Goal: Information Seeking & Learning: Learn about a topic

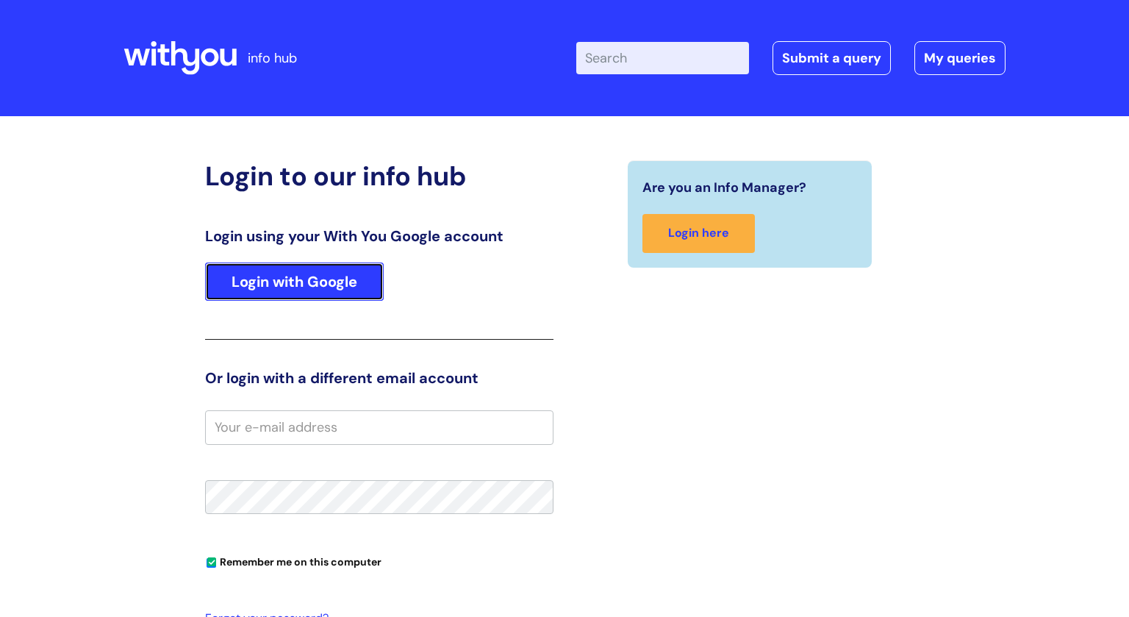
click at [326, 272] on link "Login with Google" at bounding box center [294, 282] width 179 height 38
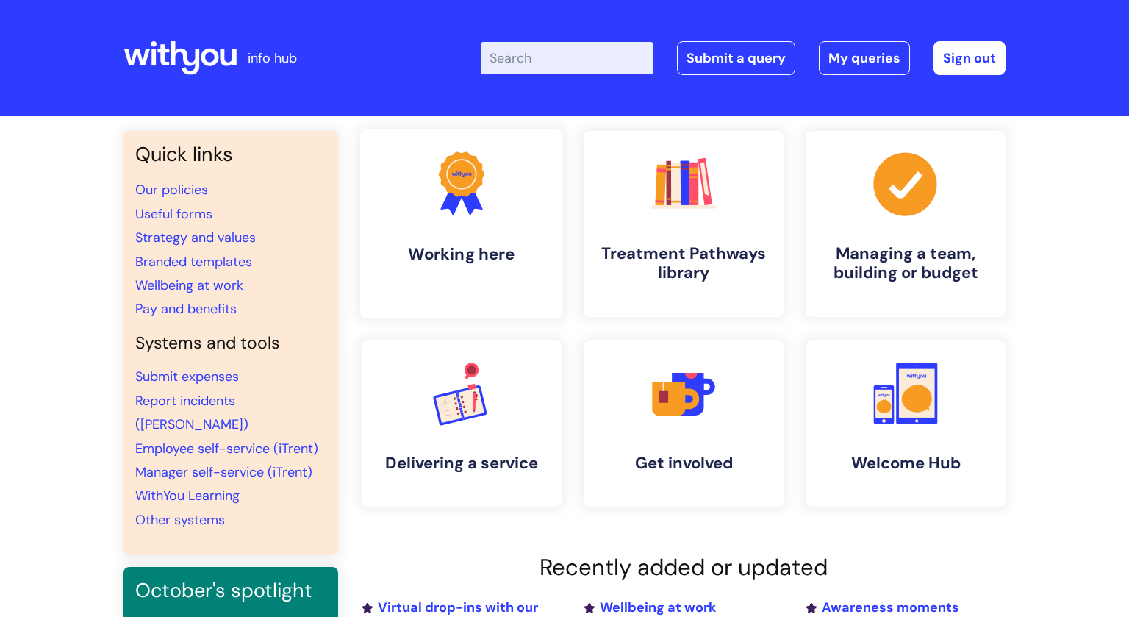
click at [504, 267] on link ".cls-1{fill:#f89b22;}.cls-1,.cls-2,.cls-3{stroke-width:0px;}.cls-2{fill:#2d3cff…" at bounding box center [461, 223] width 203 height 189
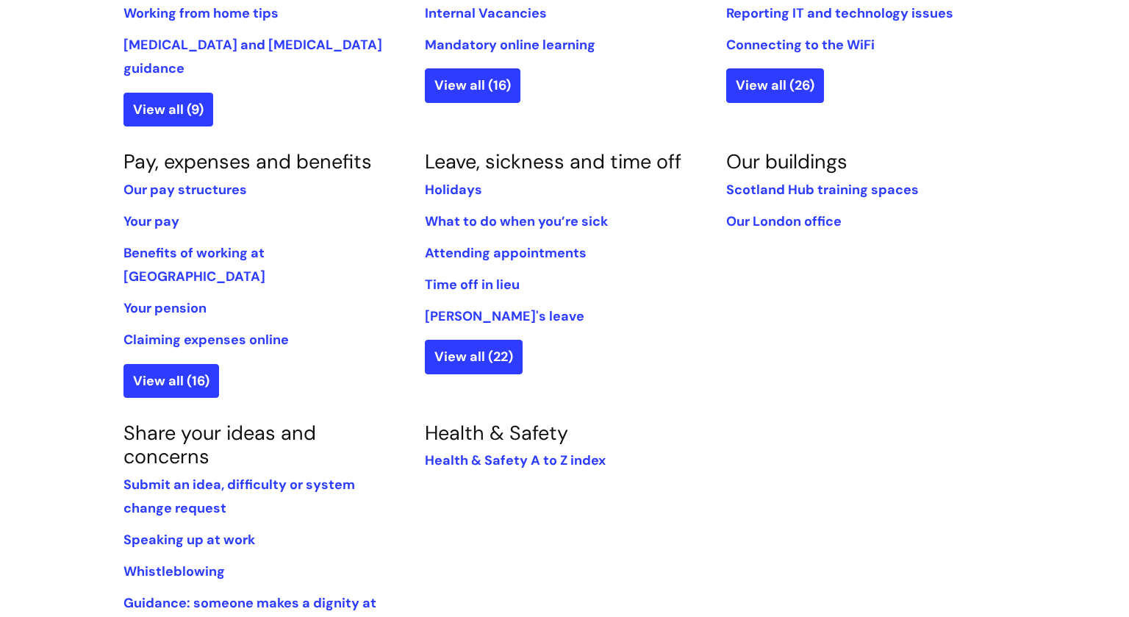
scroll to position [786, 0]
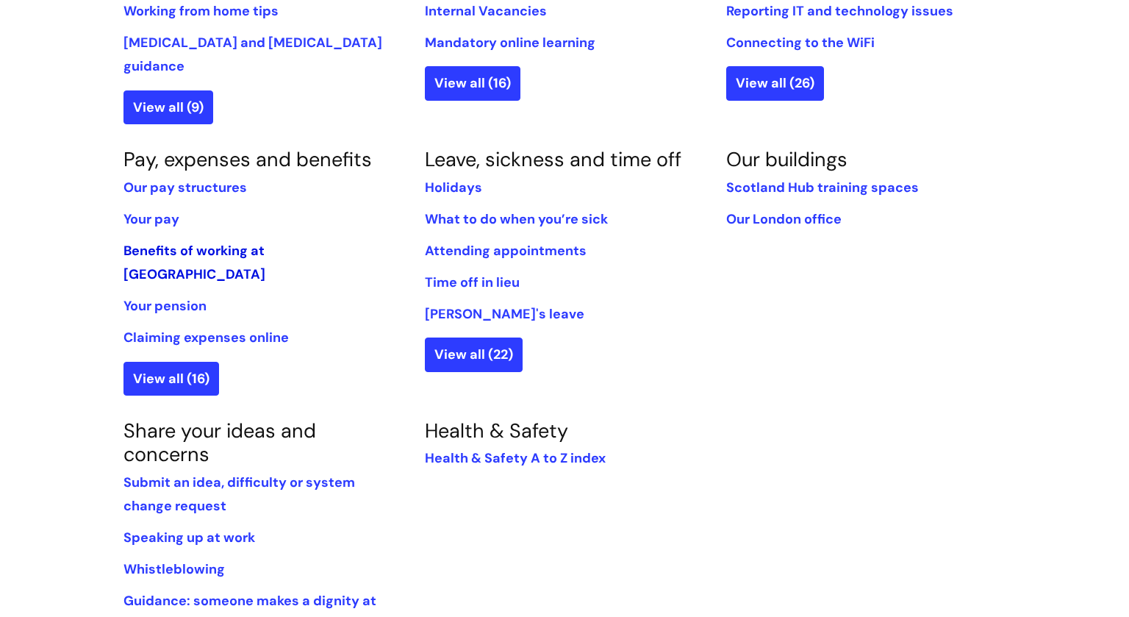
click at [166, 242] on link "Benefits of working at WithYou" at bounding box center [195, 262] width 142 height 41
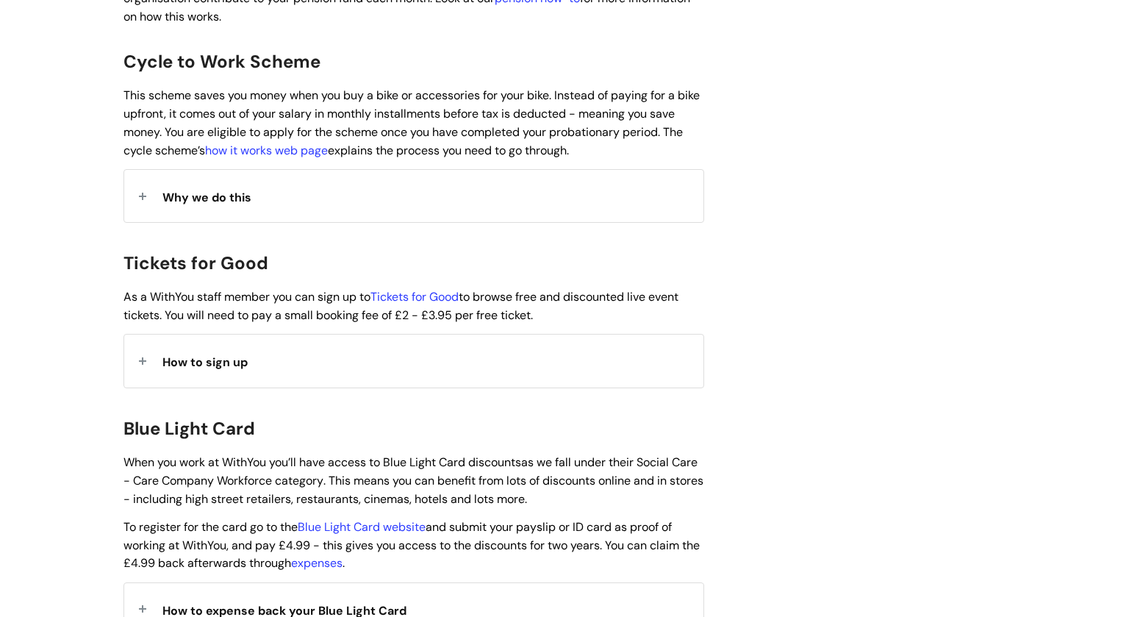
scroll to position [1362, 0]
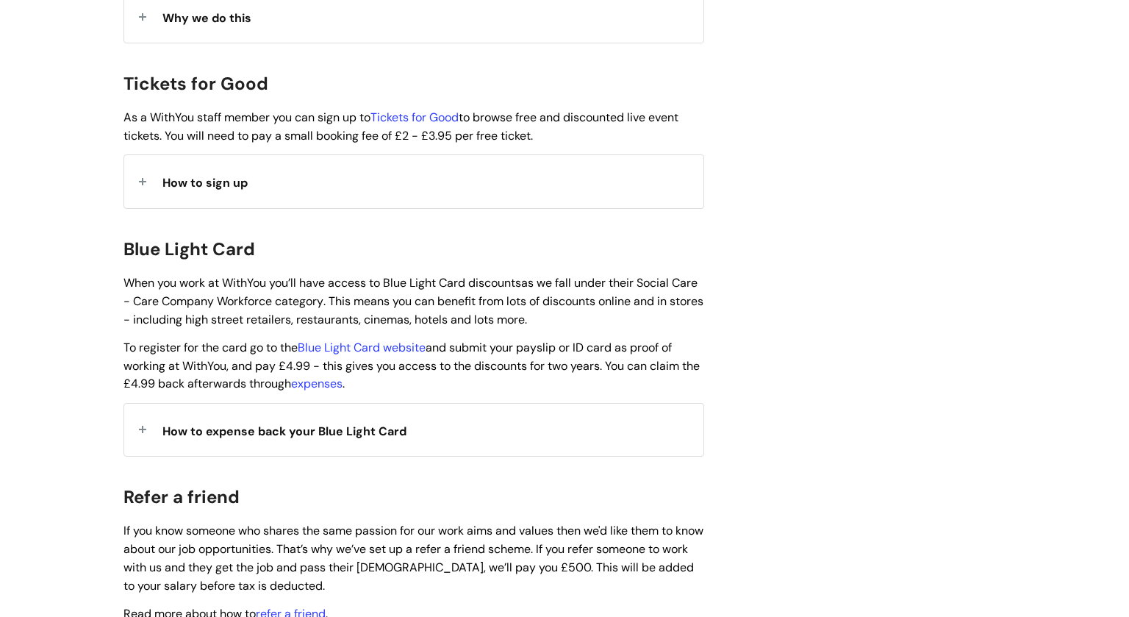
click at [339, 438] on div "How to expense back your Blue Light Card" at bounding box center [413, 430] width 579 height 52
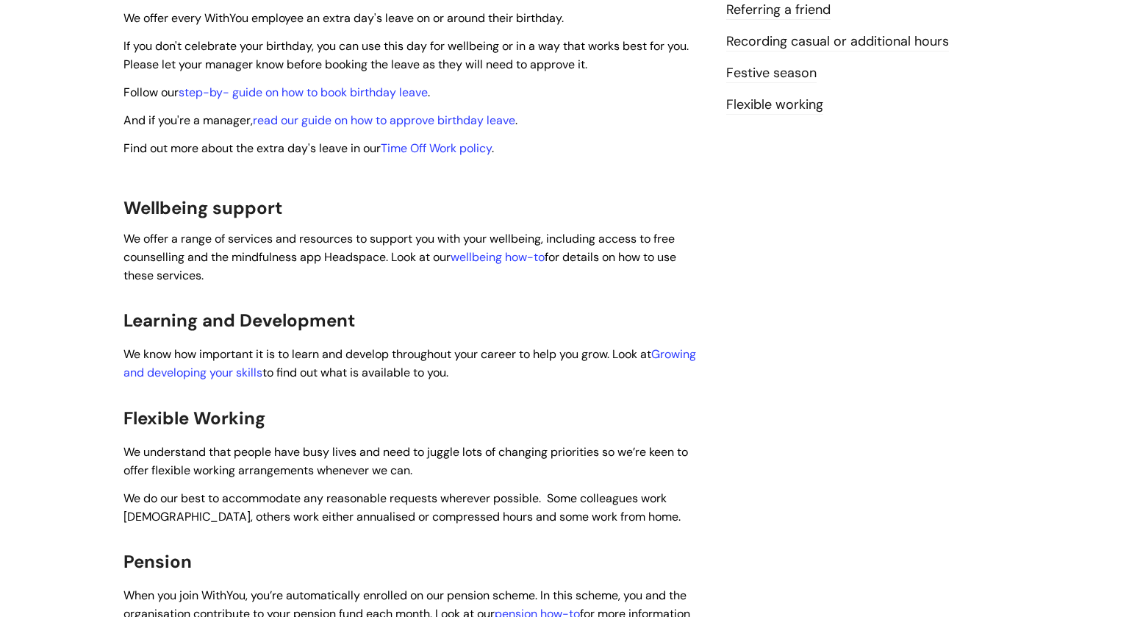
scroll to position [565, 0]
click at [224, 363] on link "Growing and developing your skills" at bounding box center [410, 365] width 573 height 34
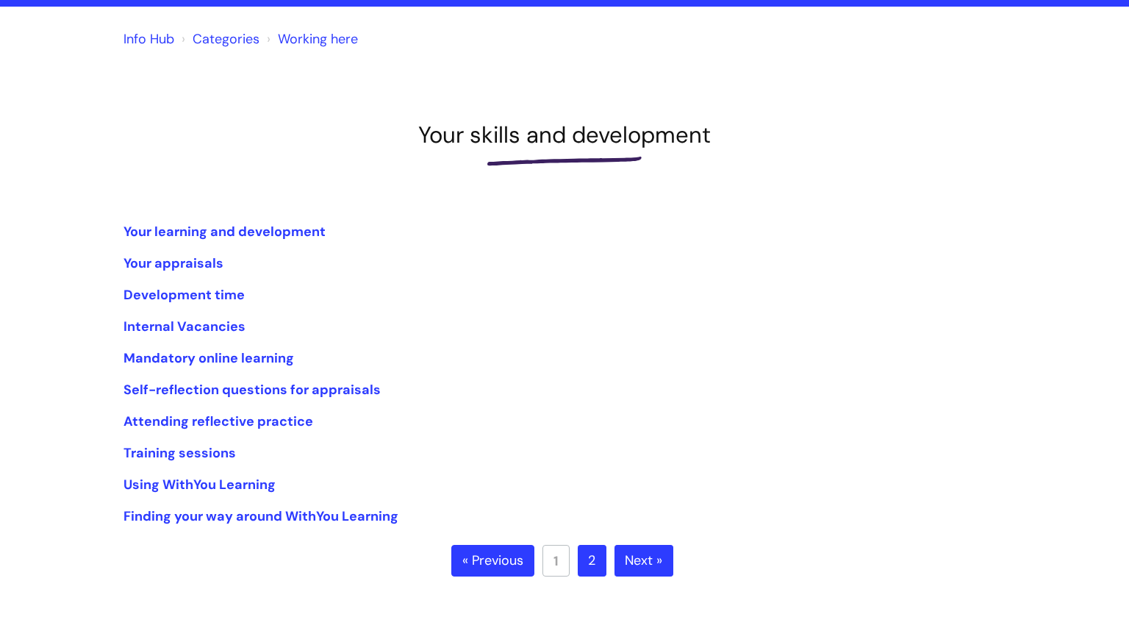
scroll to position [112, 0]
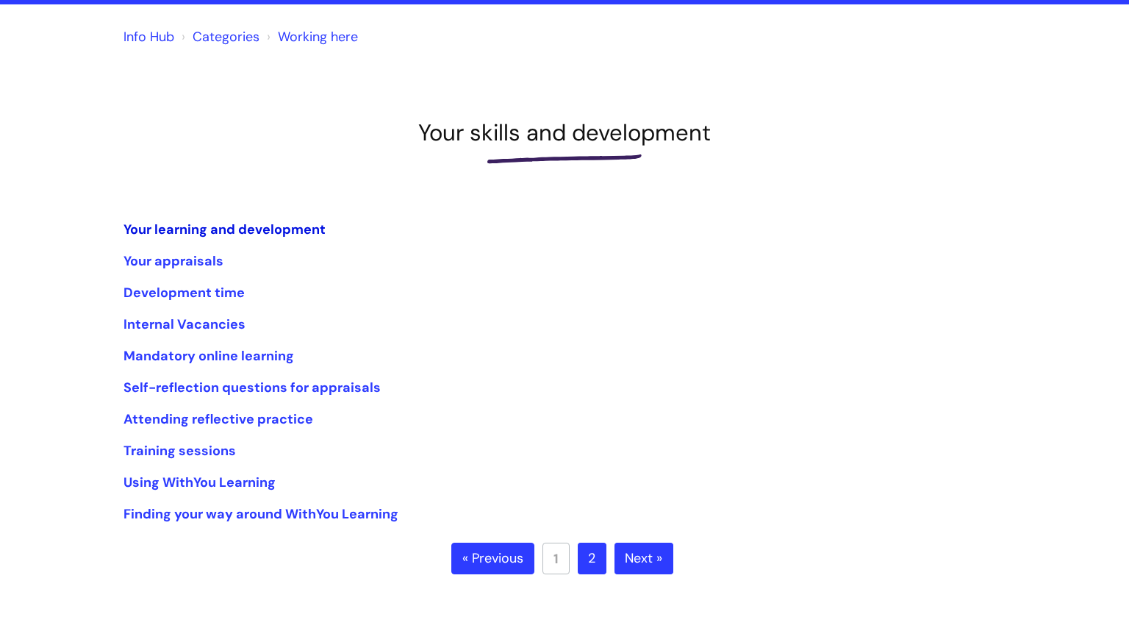
click at [262, 235] on link "Your learning and development" at bounding box center [225, 230] width 202 height 18
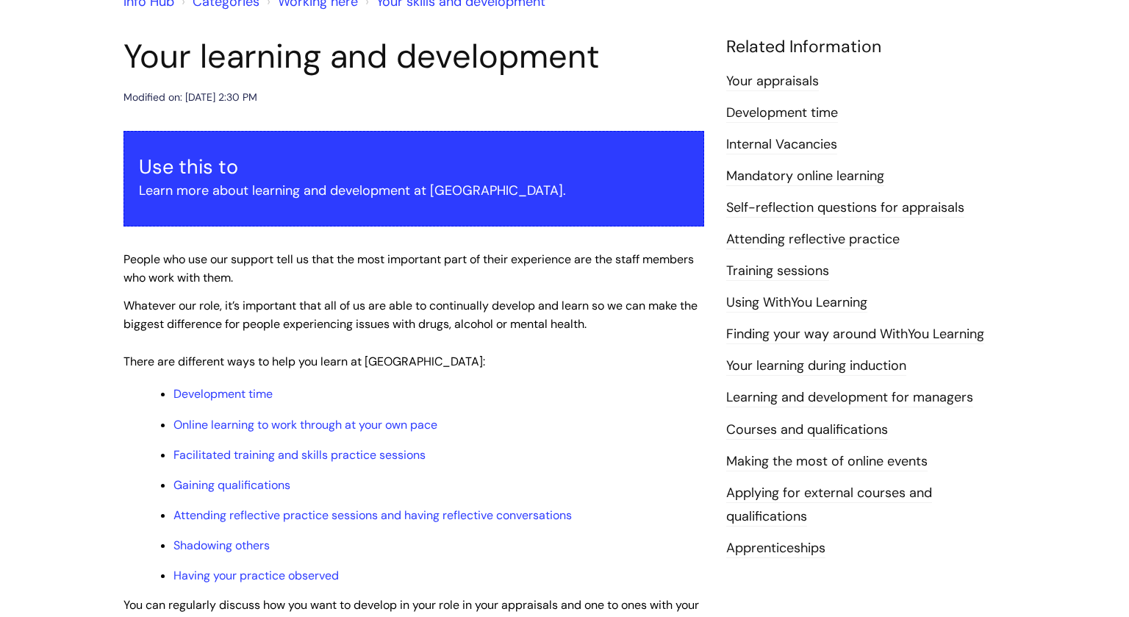
scroll to position [347, 0]
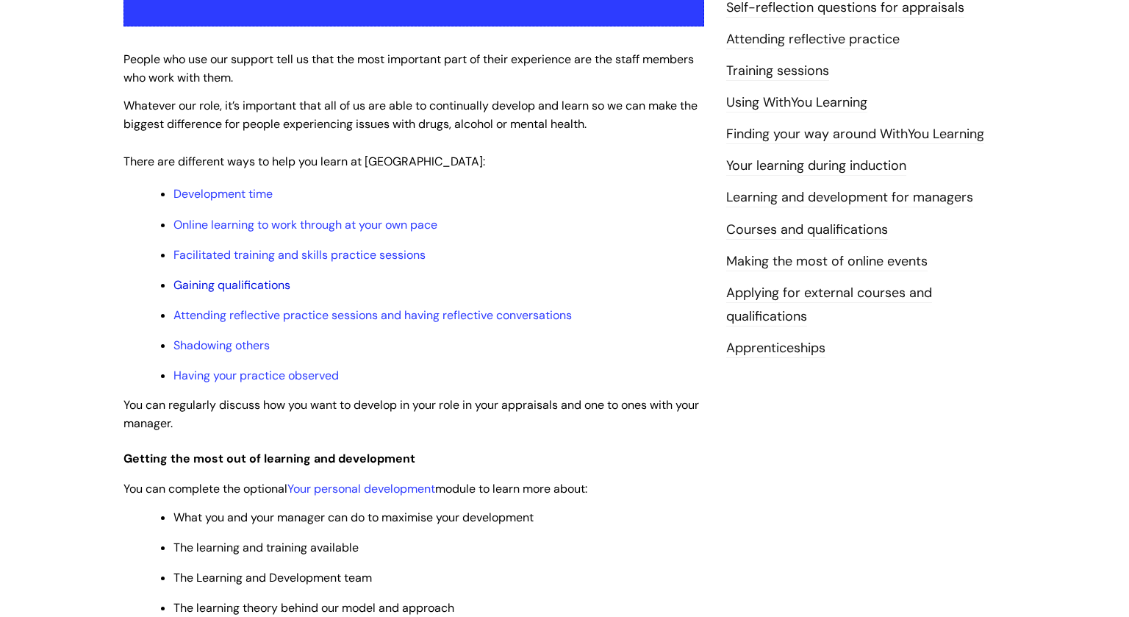
click at [220, 282] on link "Gaining qualifications" at bounding box center [232, 284] width 117 height 15
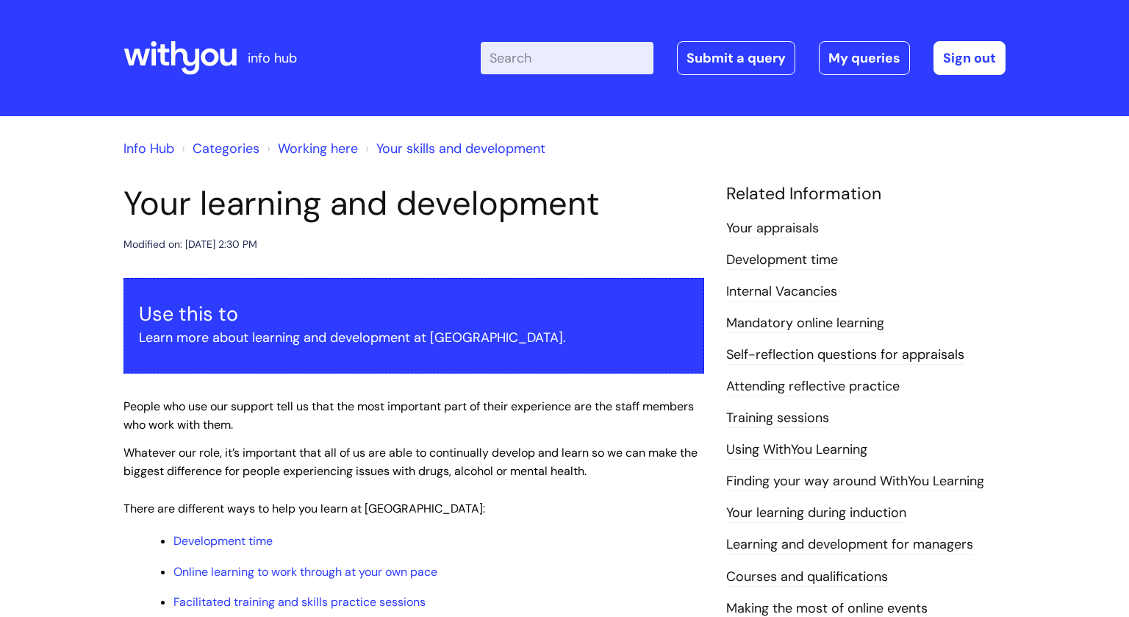
scroll to position [346, 0]
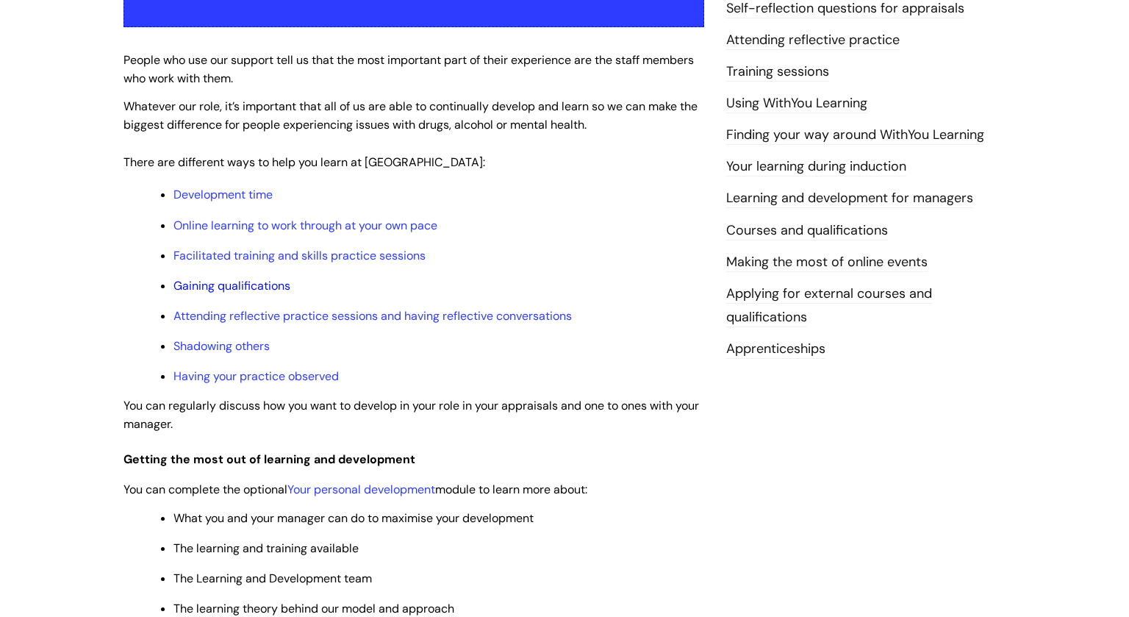
click at [221, 290] on link "Gaining qualifications" at bounding box center [232, 285] width 117 height 15
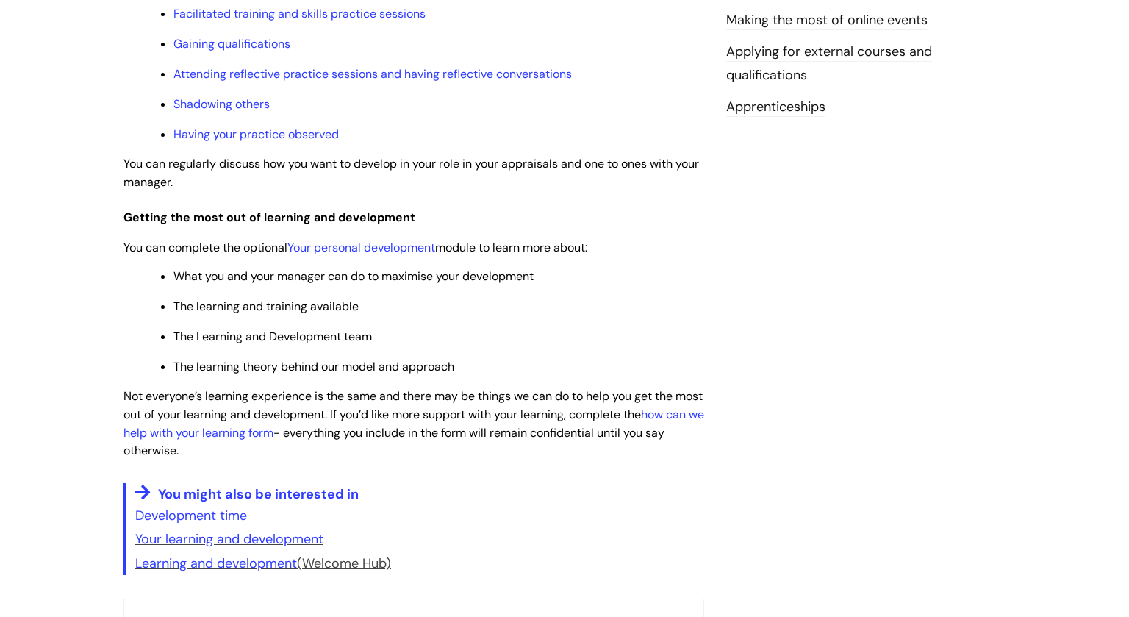
scroll to position [763, 0]
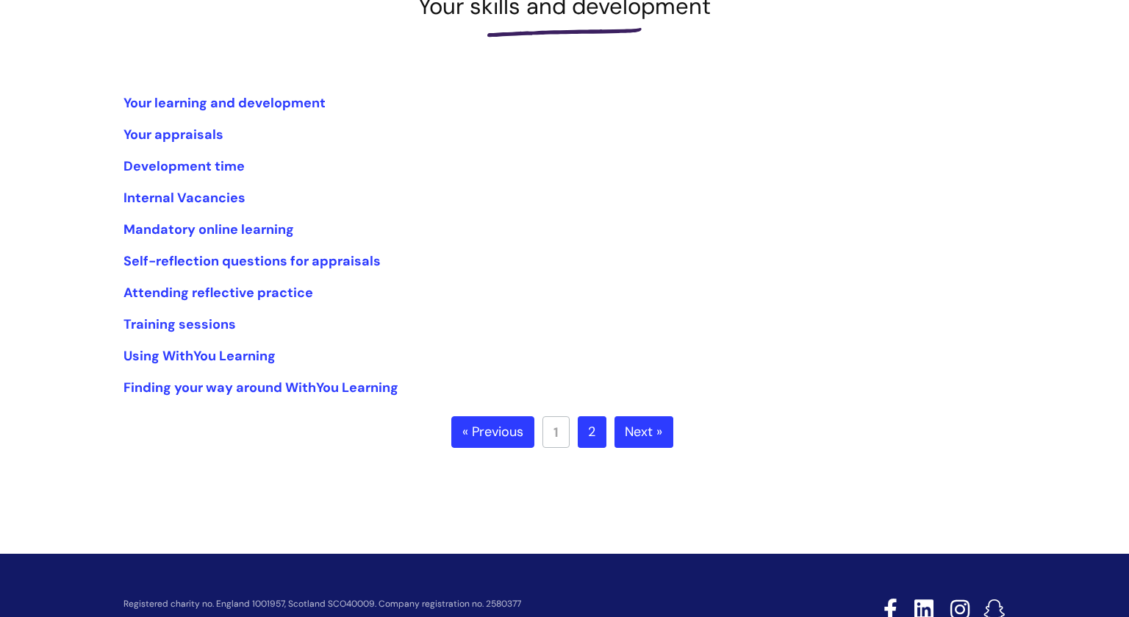
scroll to position [242, 0]
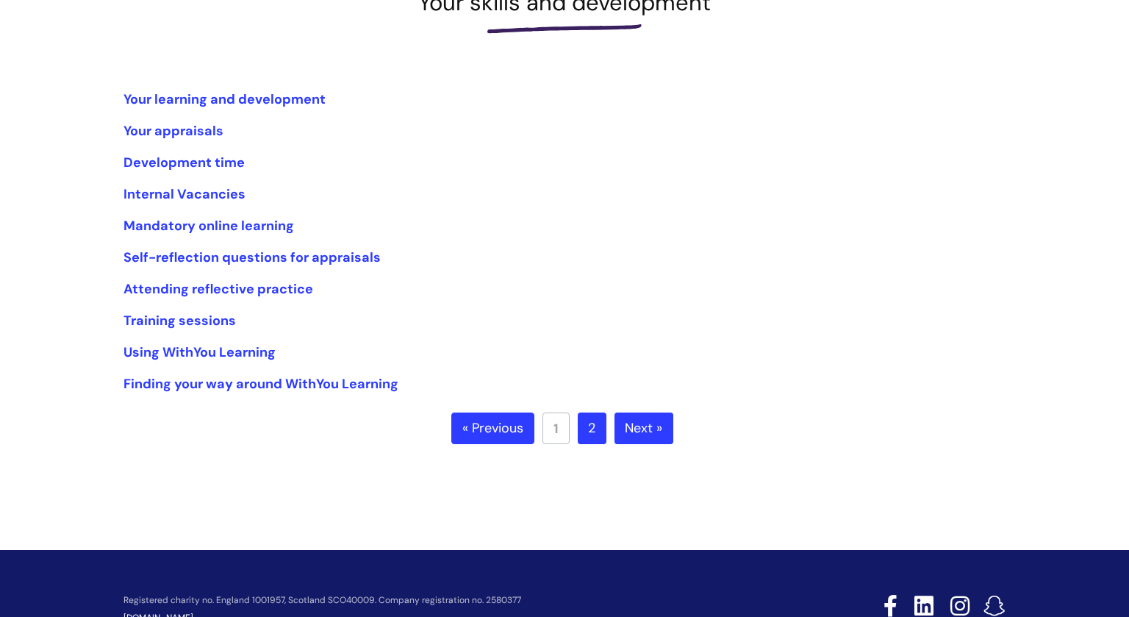
click at [590, 439] on link "2" at bounding box center [592, 429] width 29 height 32
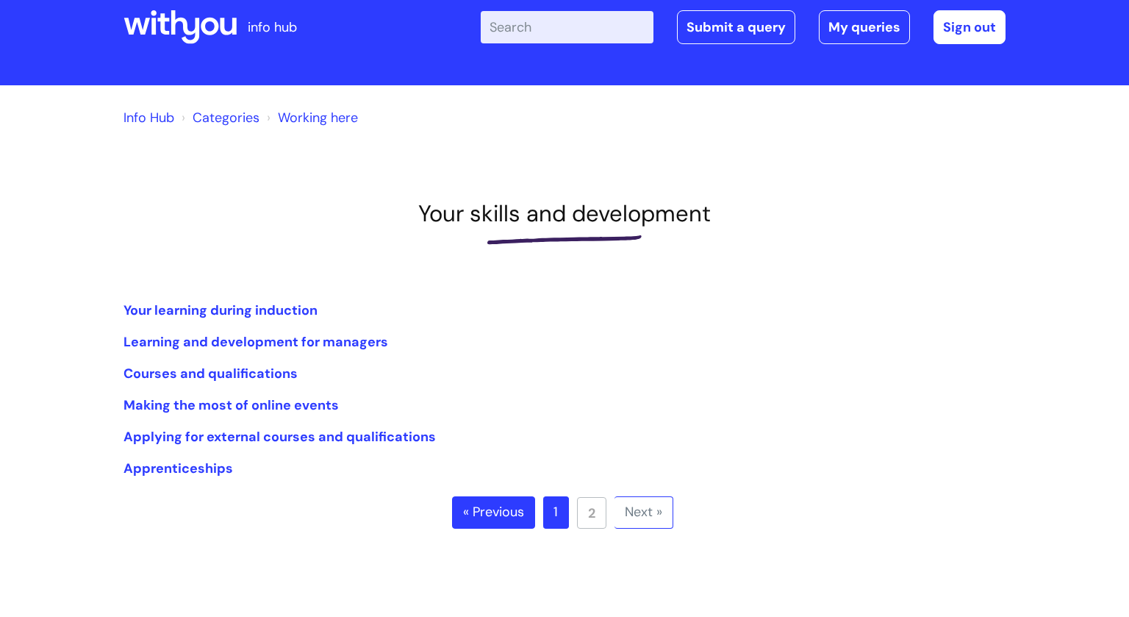
scroll to position [32, 0]
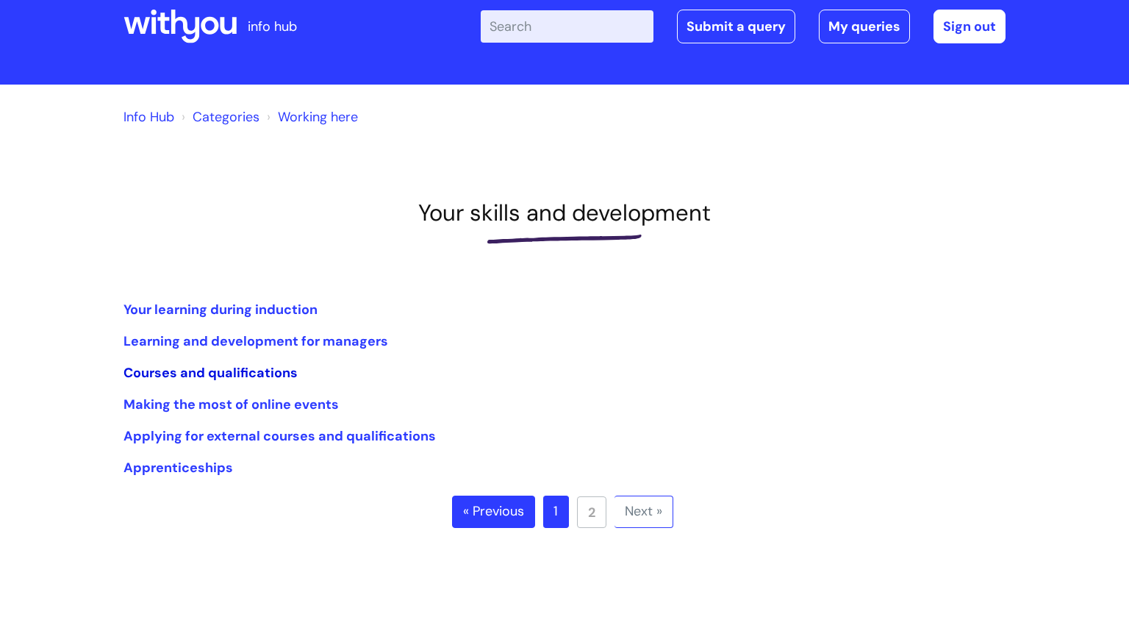
click at [249, 374] on link "Courses and qualifications" at bounding box center [211, 373] width 174 height 18
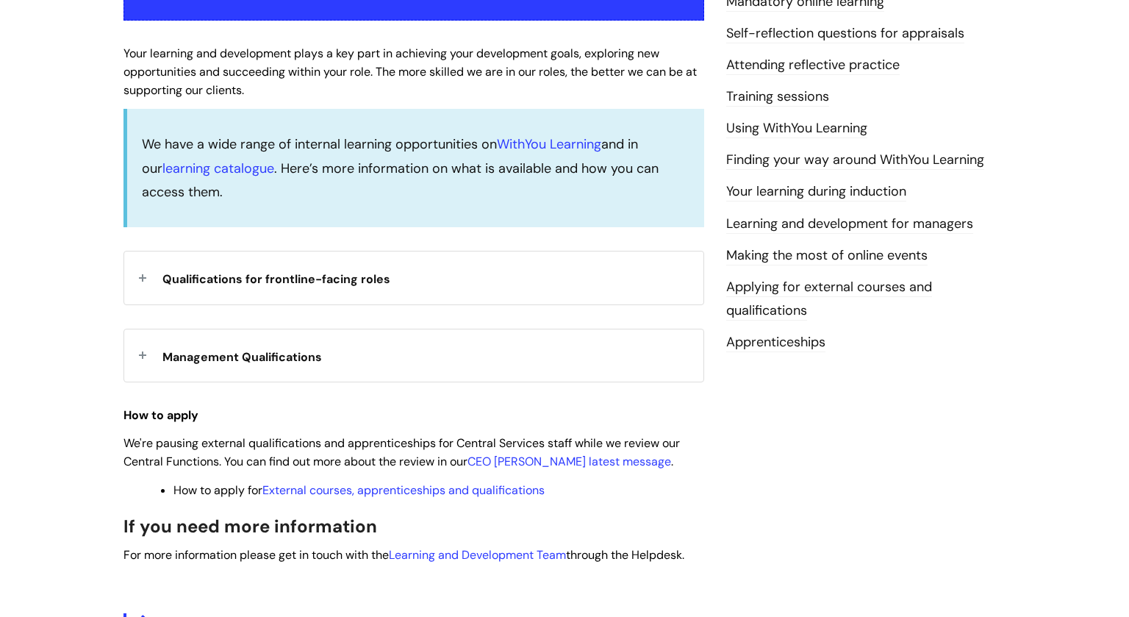
scroll to position [354, 0]
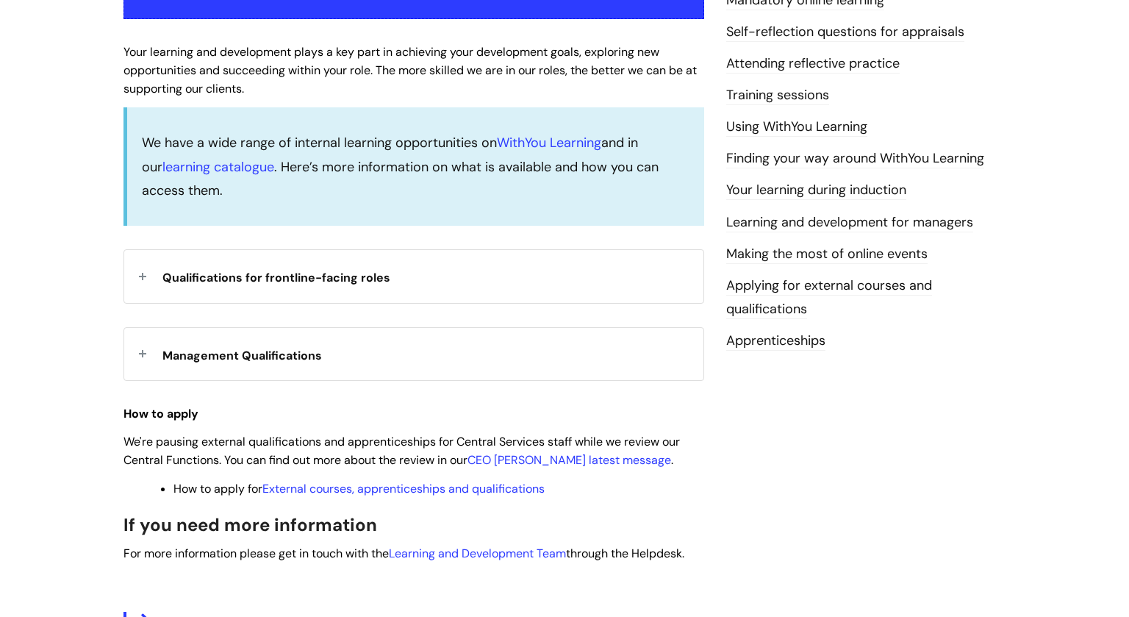
click at [271, 287] on strong "Qualifications for frontline-facing roles" at bounding box center [277, 276] width 228 height 22
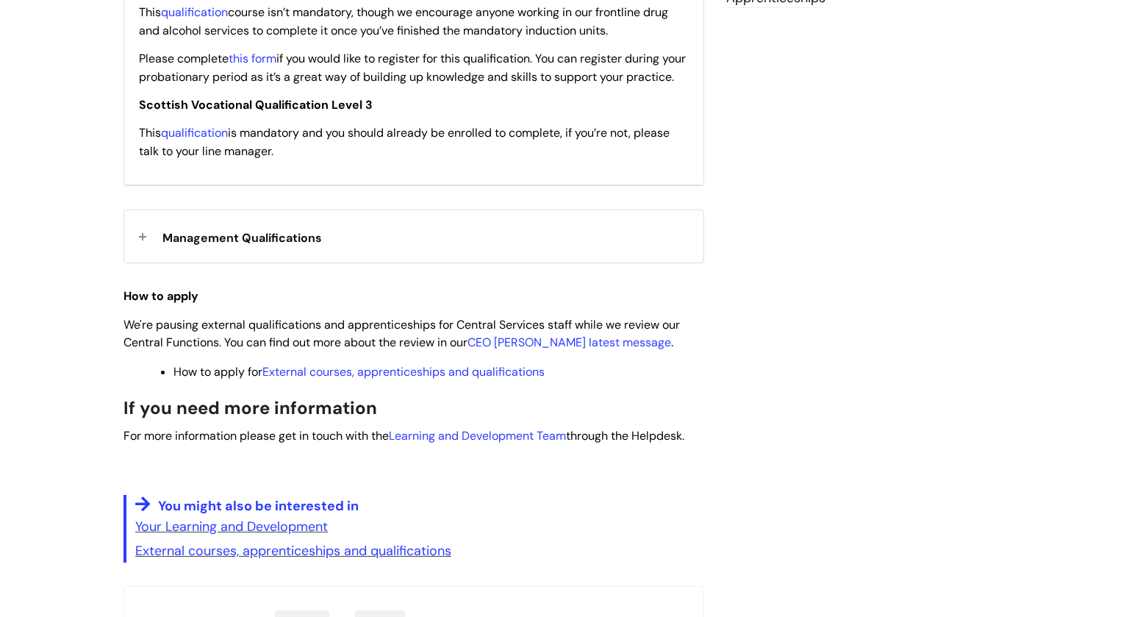
scroll to position [698, 0]
click at [238, 245] on span "Management Qualifications" at bounding box center [243, 236] width 160 height 15
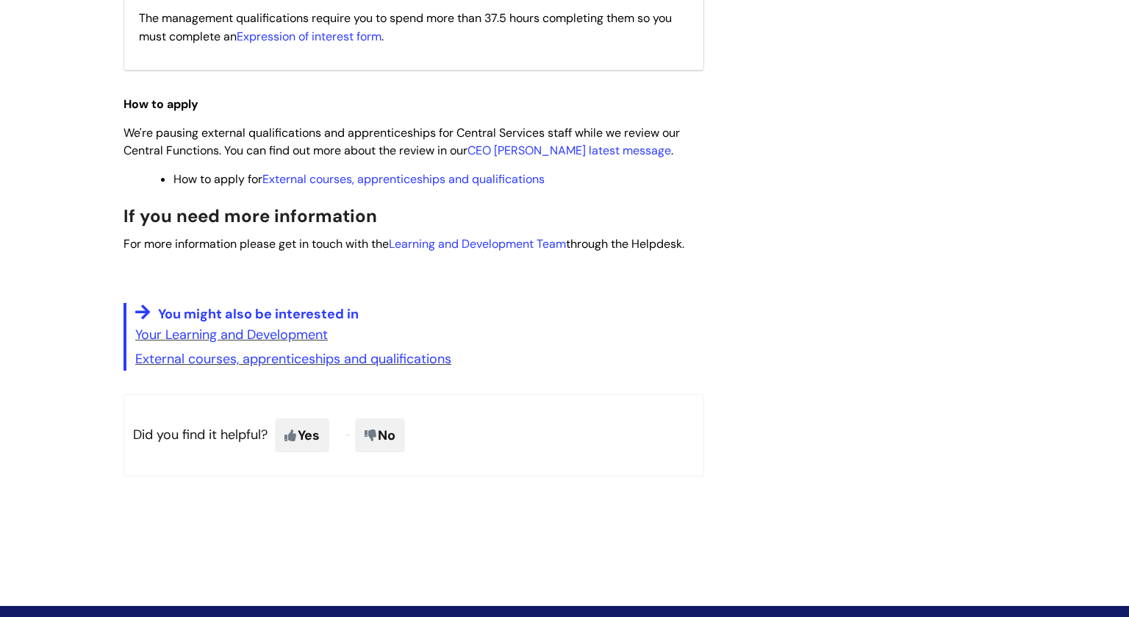
scroll to position [1104, 0]
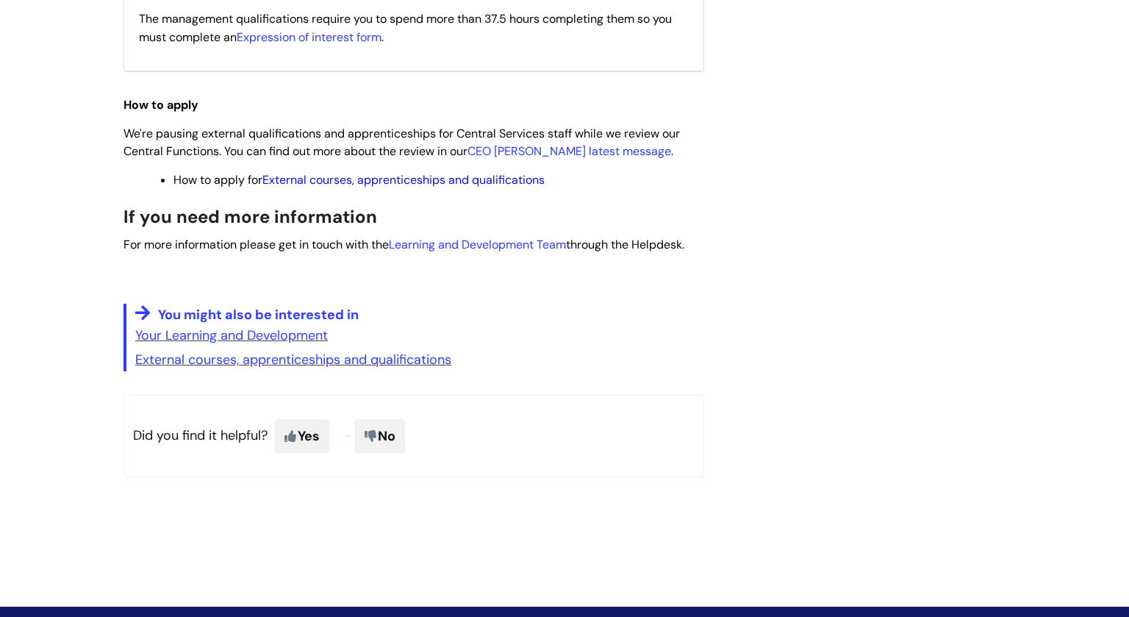
click at [382, 188] on link "External courses, apprenticeships and qualifications" at bounding box center [404, 179] width 282 height 15
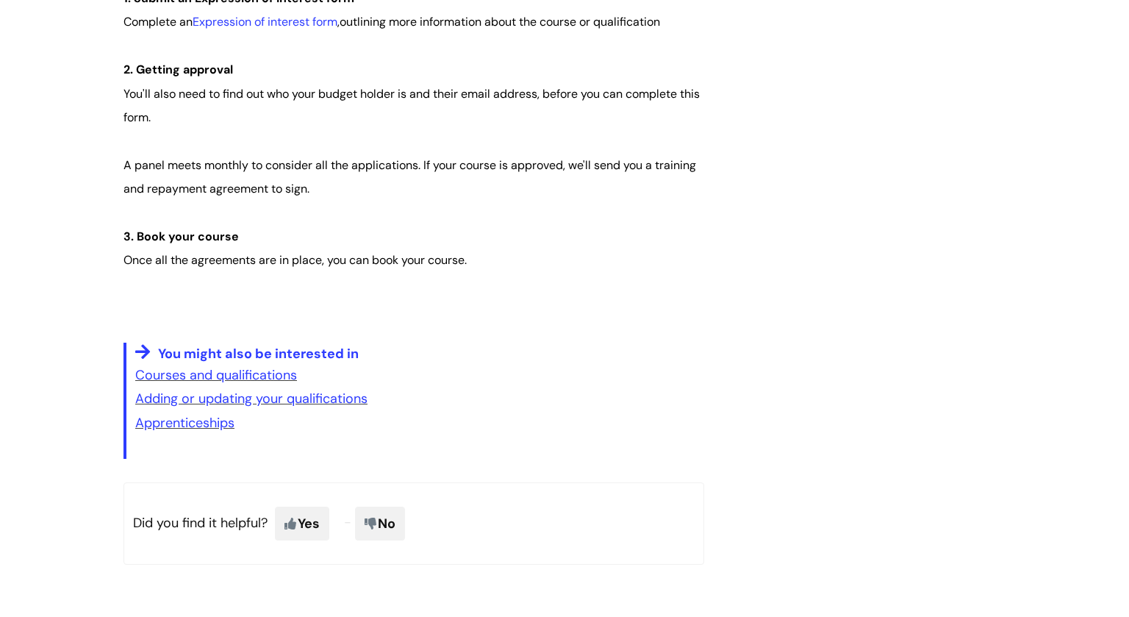
scroll to position [1212, 0]
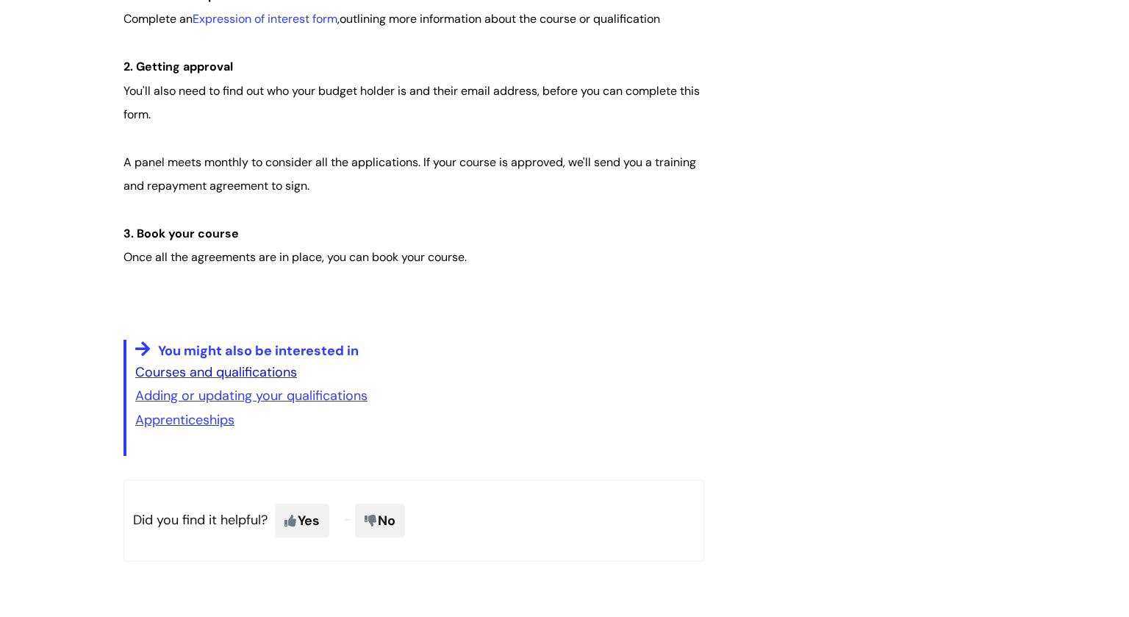
click at [190, 375] on link "Courses and qualifications" at bounding box center [216, 372] width 162 height 18
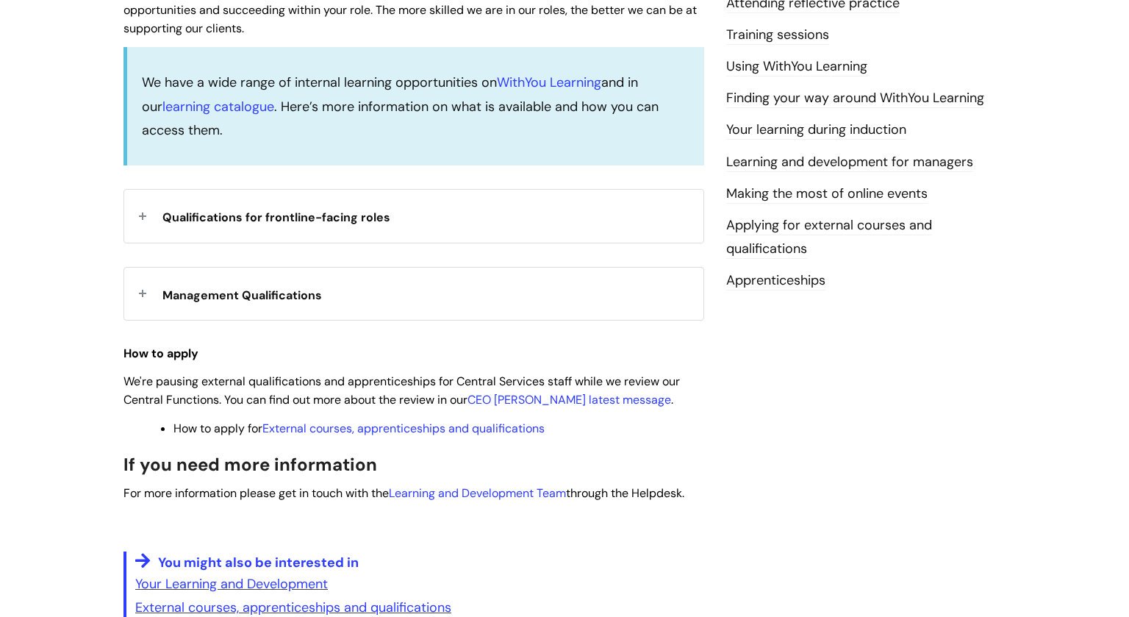
scroll to position [413, 0]
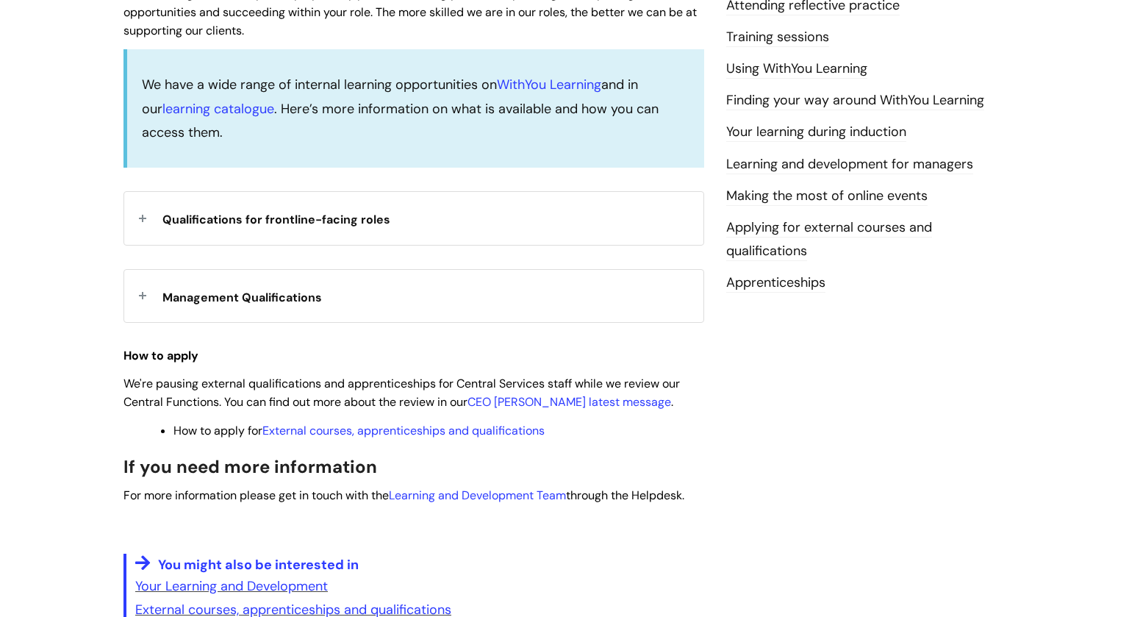
click at [246, 239] on div "Qualifications for frontline-facing roles" at bounding box center [413, 218] width 579 height 52
